Goal: Transaction & Acquisition: Purchase product/service

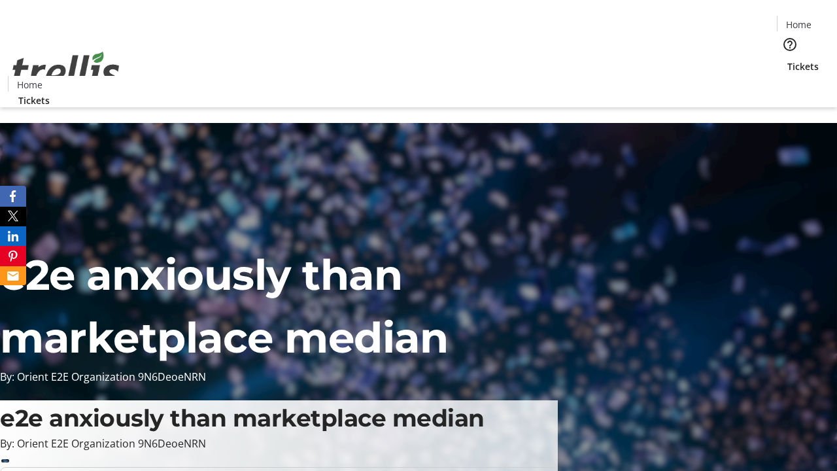
click at [787, 60] on span "Tickets" at bounding box center [802, 67] width 31 height 14
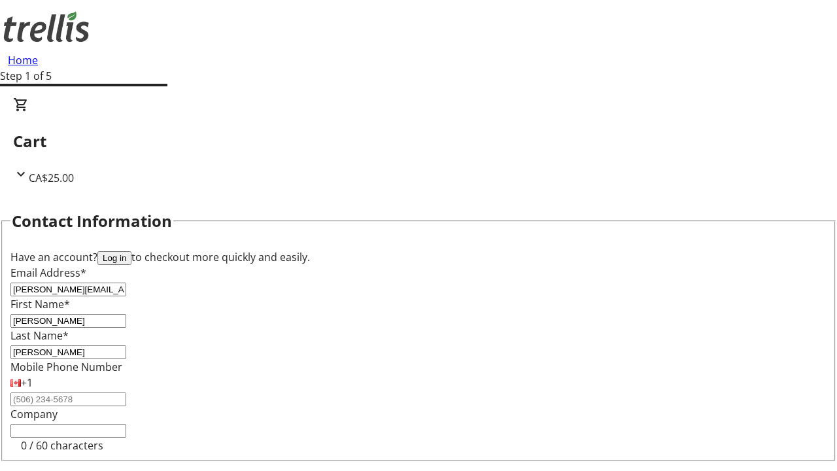
type input "[PERSON_NAME]"
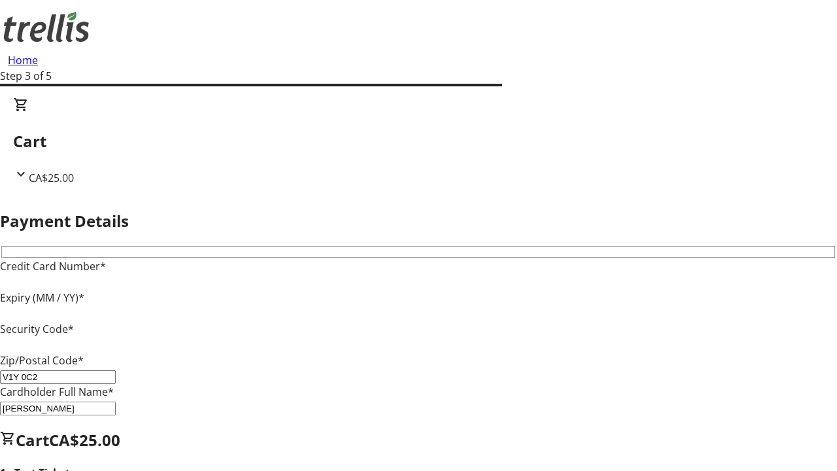
type input "V1Y 0C2"
